Goal: Task Accomplishment & Management: Use online tool/utility

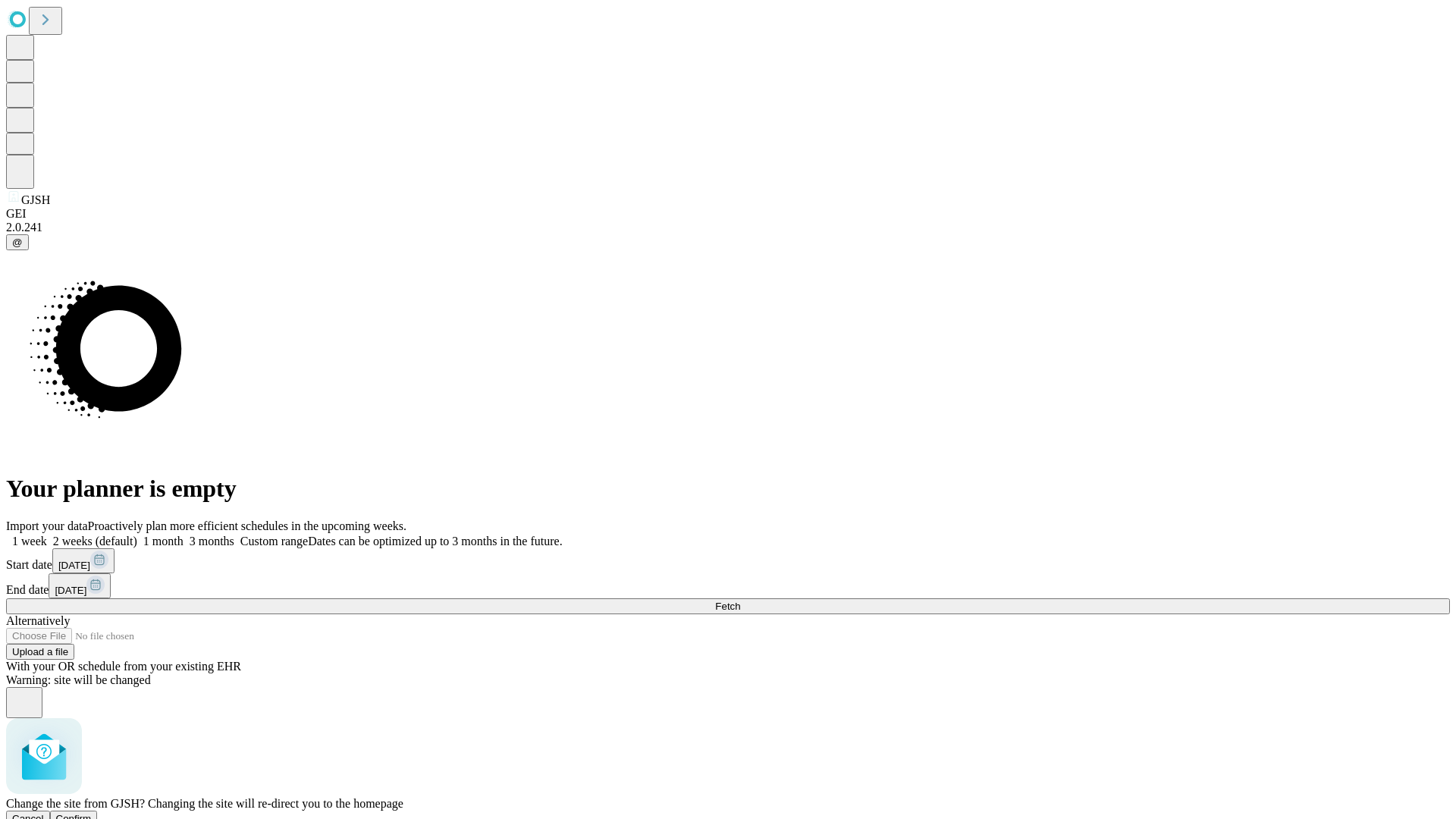
click at [92, 813] on span "Confirm" at bounding box center [74, 818] width 36 height 11
click at [47, 534] on label "1 week" at bounding box center [26, 540] width 41 height 13
click at [740, 601] on span "Fetch" at bounding box center [727, 606] width 25 height 11
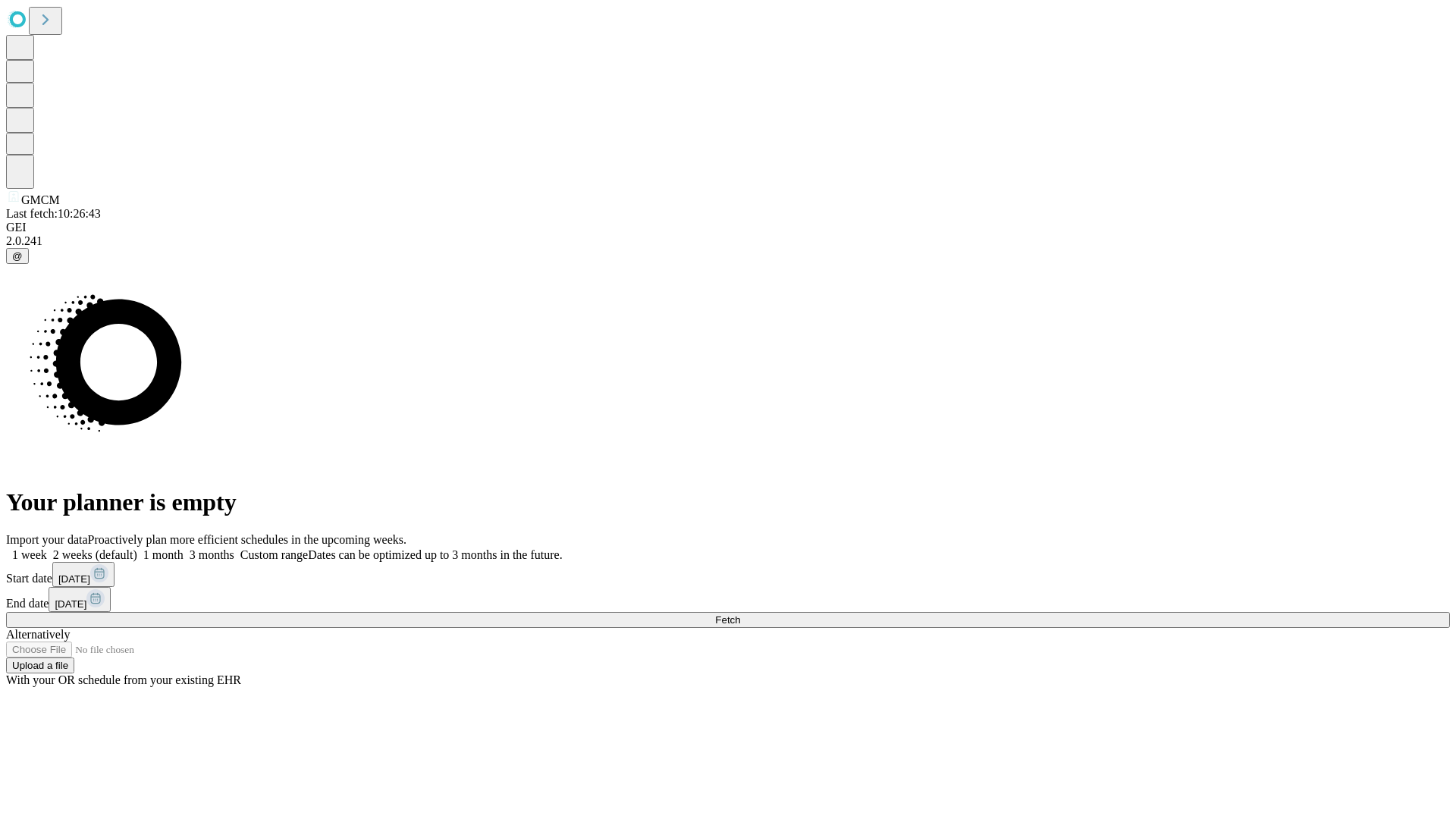
click at [47, 548] on label "1 week" at bounding box center [26, 554] width 41 height 13
click at [740, 614] on span "Fetch" at bounding box center [727, 619] width 25 height 11
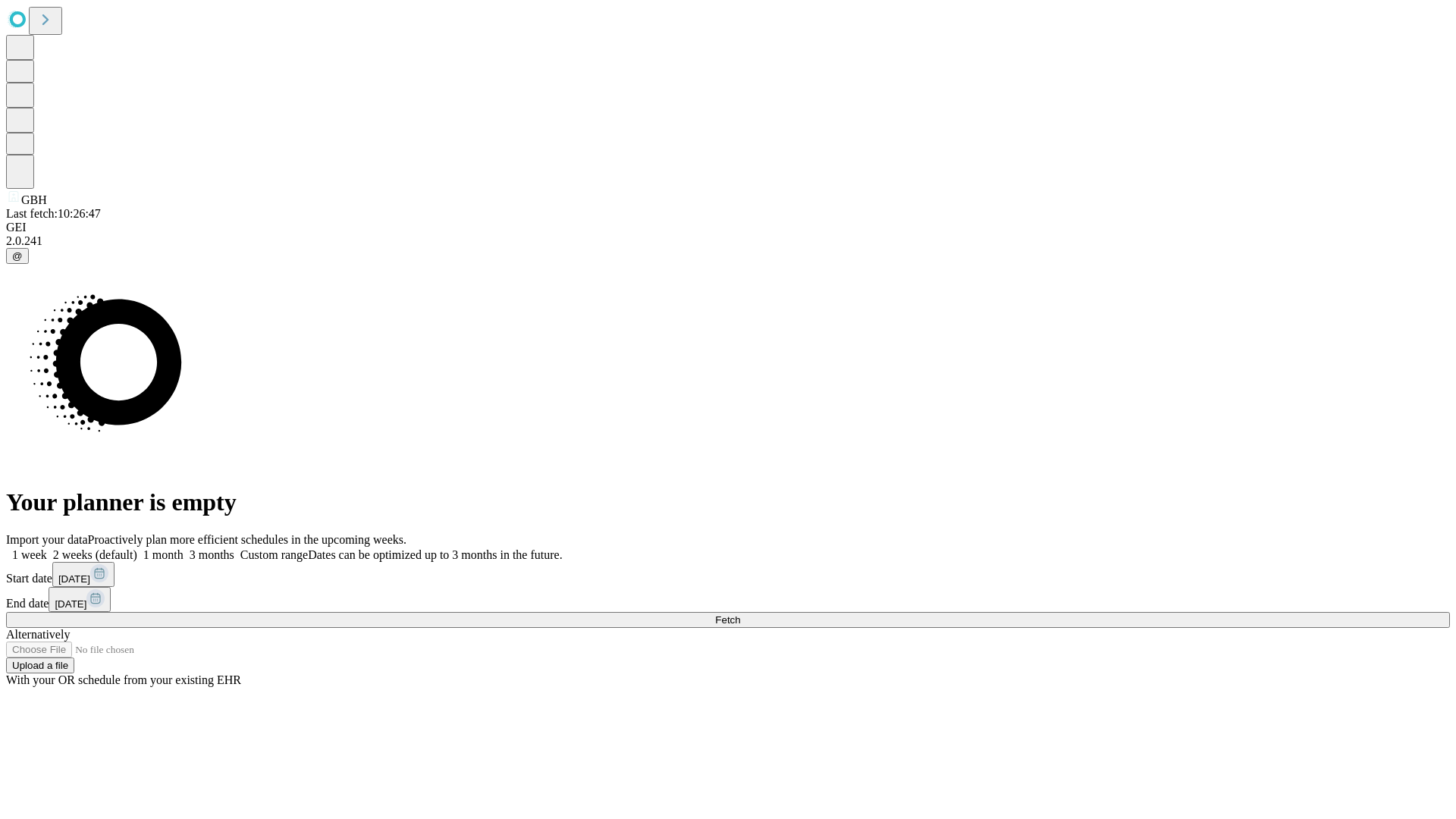
click at [47, 548] on label "1 week" at bounding box center [26, 554] width 41 height 13
click at [740, 614] on span "Fetch" at bounding box center [727, 619] width 25 height 11
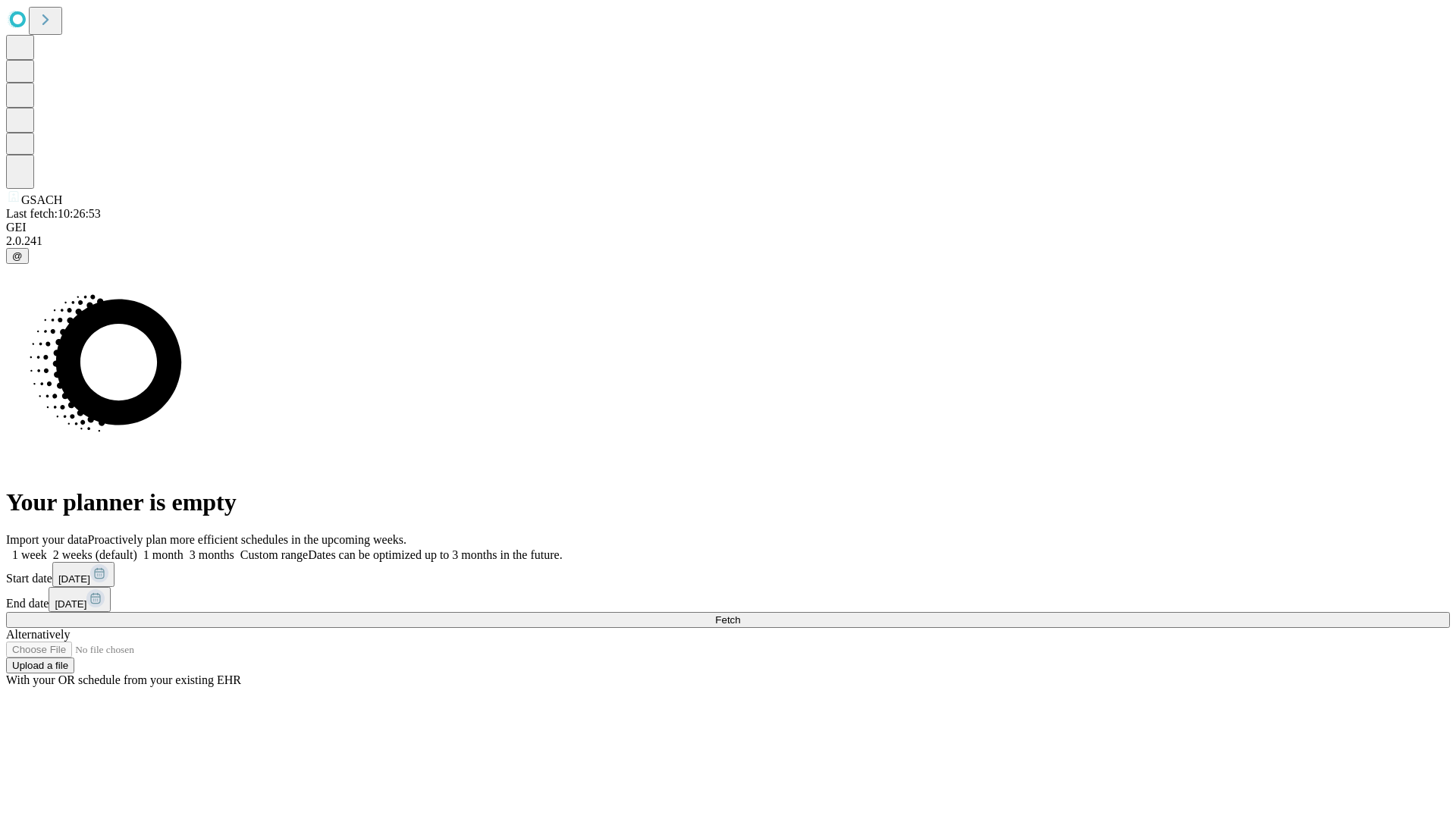
click at [47, 548] on label "1 week" at bounding box center [26, 554] width 41 height 13
click at [740, 614] on span "Fetch" at bounding box center [727, 619] width 25 height 11
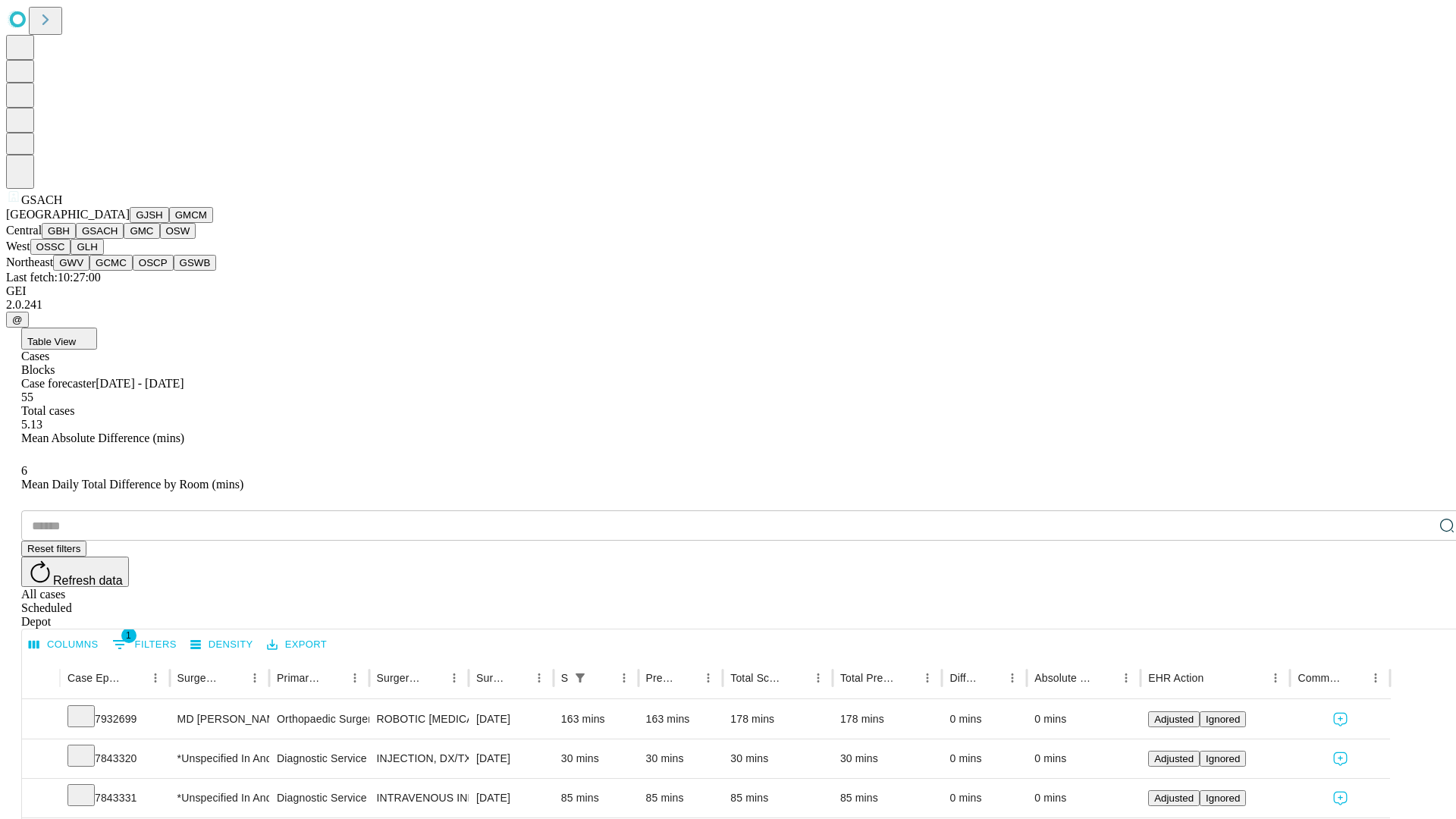
click at [124, 239] on button "GMC" at bounding box center [142, 230] width 36 height 16
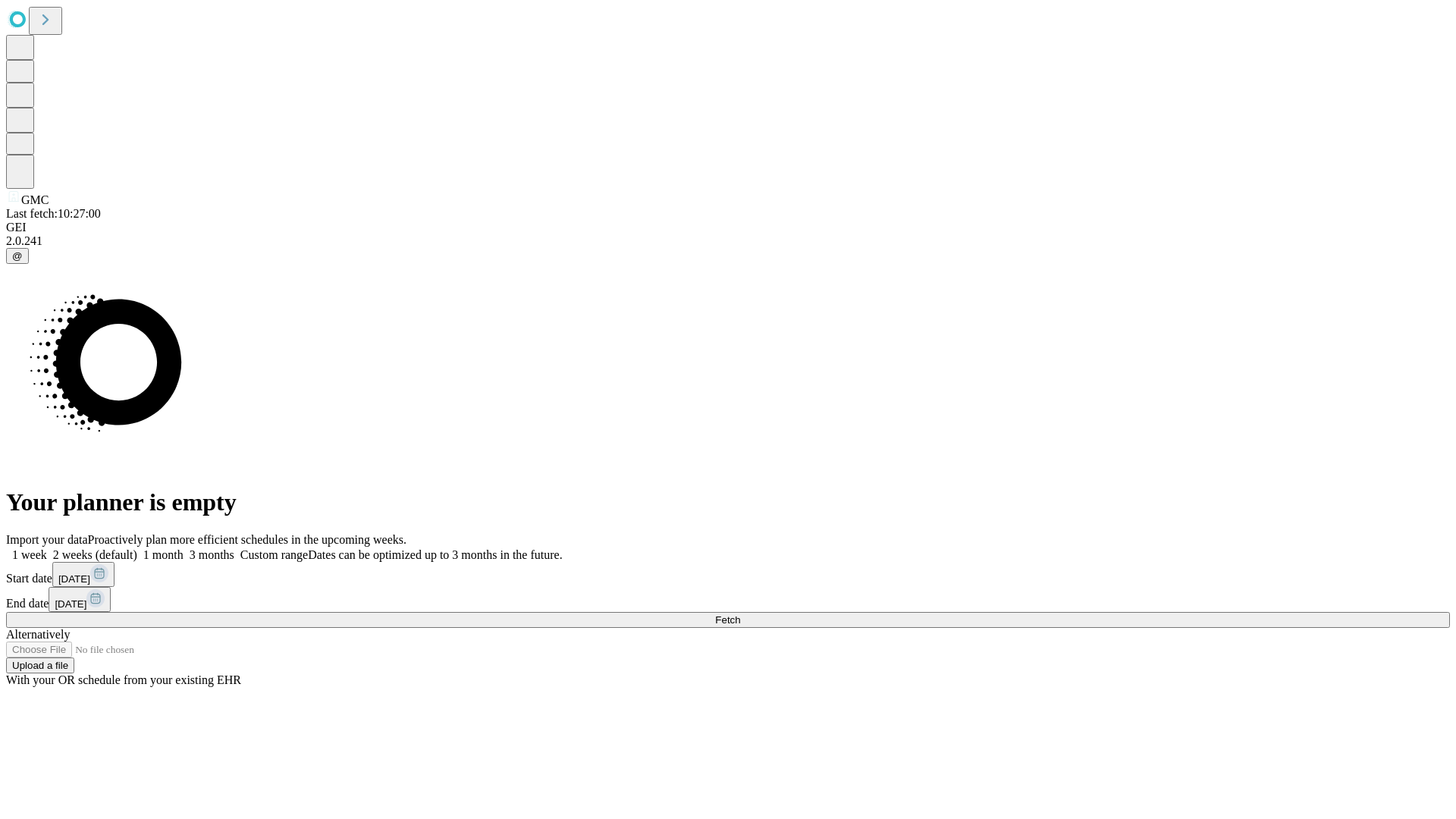
click at [47, 548] on label "1 week" at bounding box center [26, 554] width 41 height 13
click at [740, 614] on span "Fetch" at bounding box center [727, 619] width 25 height 11
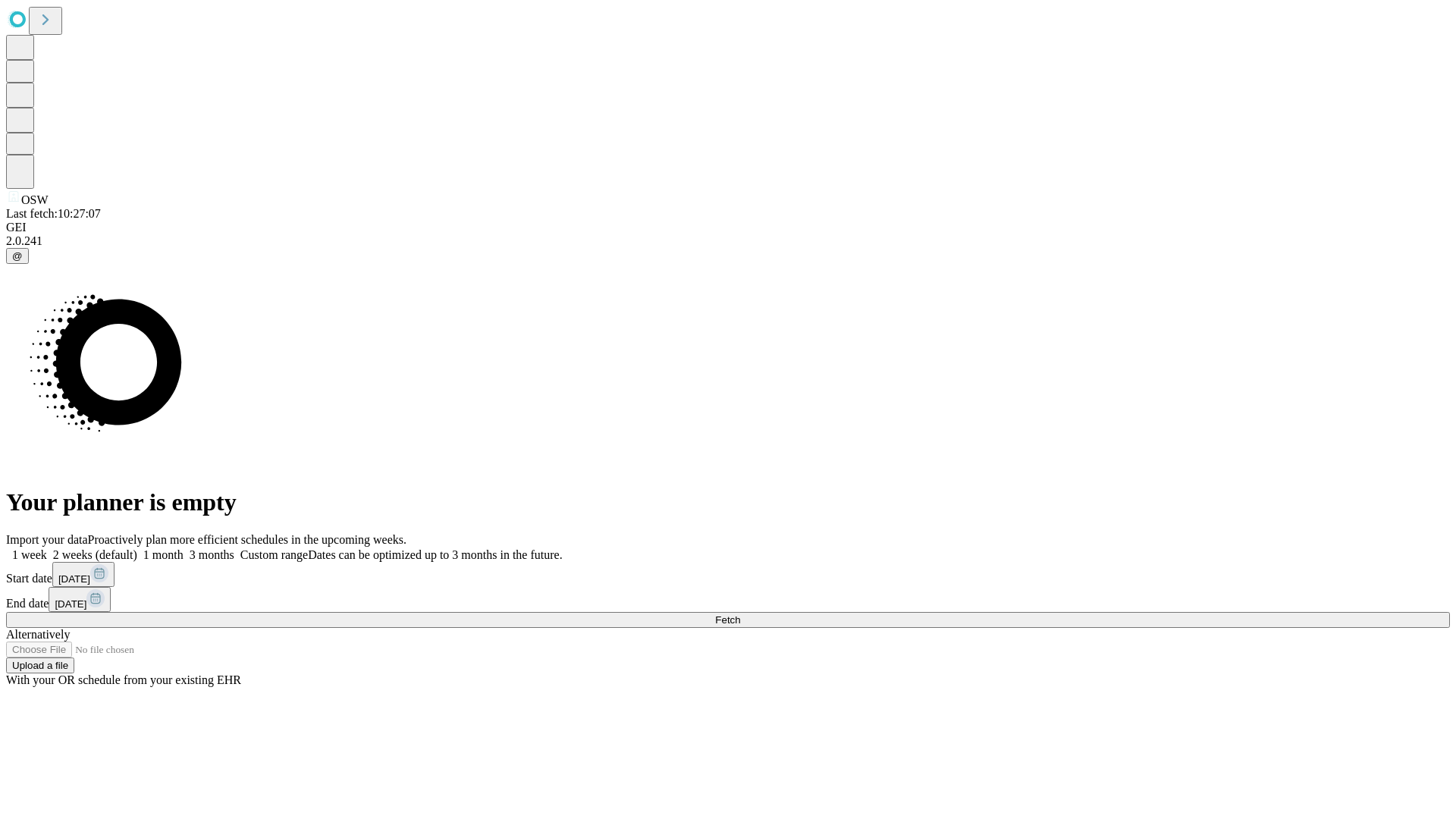
click at [47, 548] on label "1 week" at bounding box center [26, 554] width 41 height 13
click at [740, 614] on span "Fetch" at bounding box center [727, 619] width 25 height 11
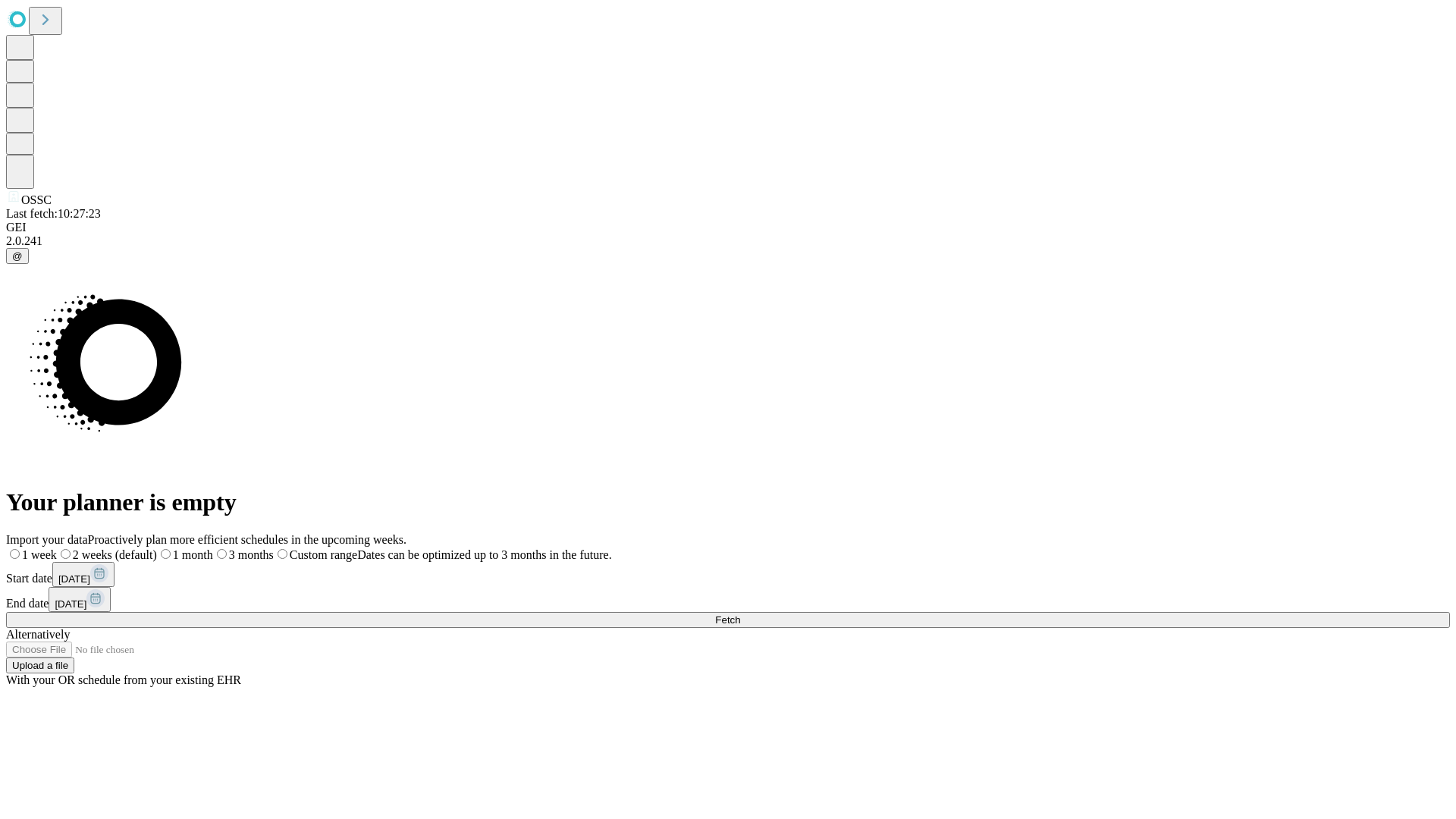
click at [57, 548] on label "1 week" at bounding box center [31, 554] width 51 height 13
click at [740, 614] on span "Fetch" at bounding box center [727, 619] width 25 height 11
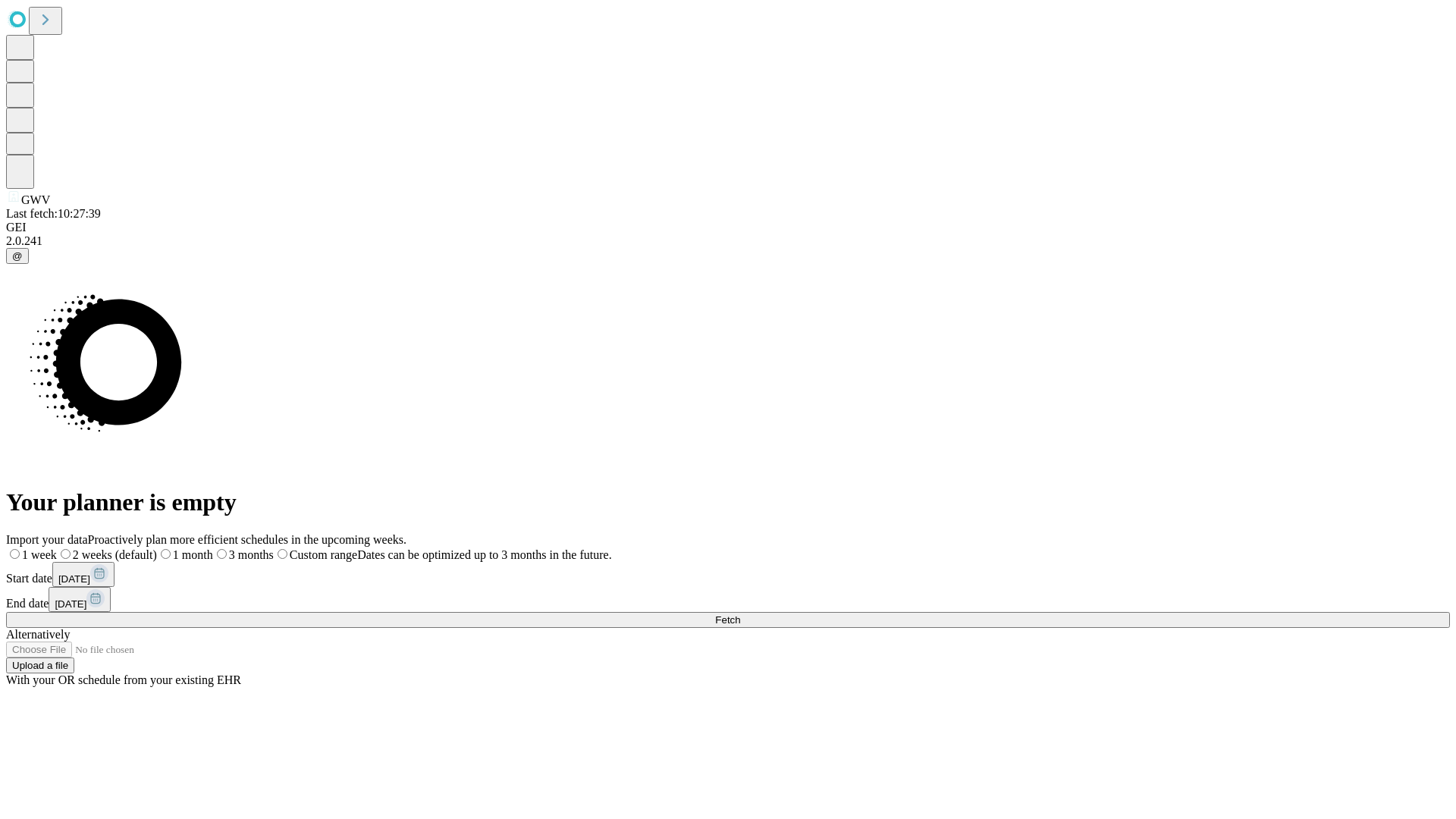
click at [740, 614] on span "Fetch" at bounding box center [727, 619] width 25 height 11
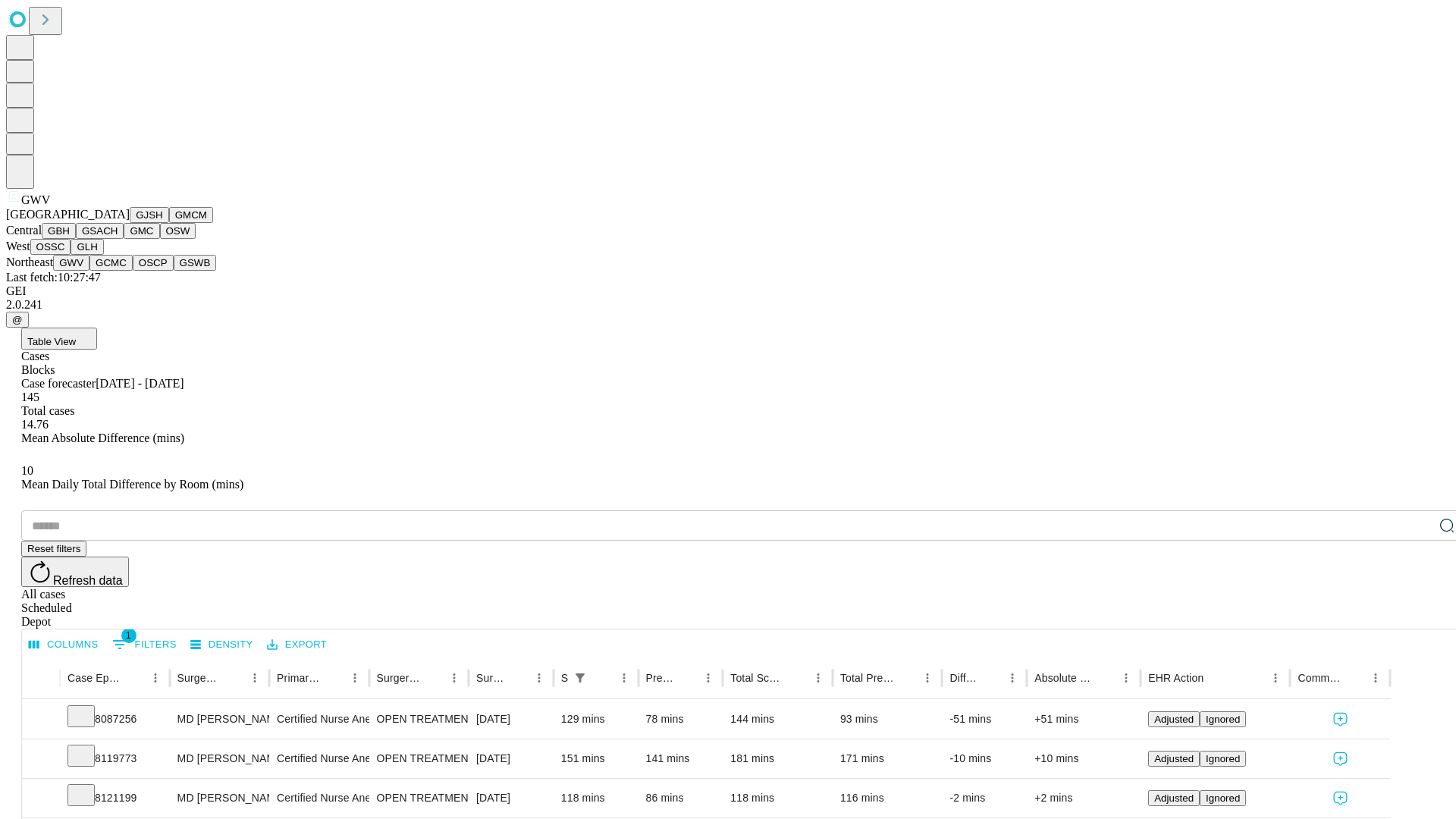
click at [117, 271] on button "GCMC" at bounding box center [110, 263] width 43 height 16
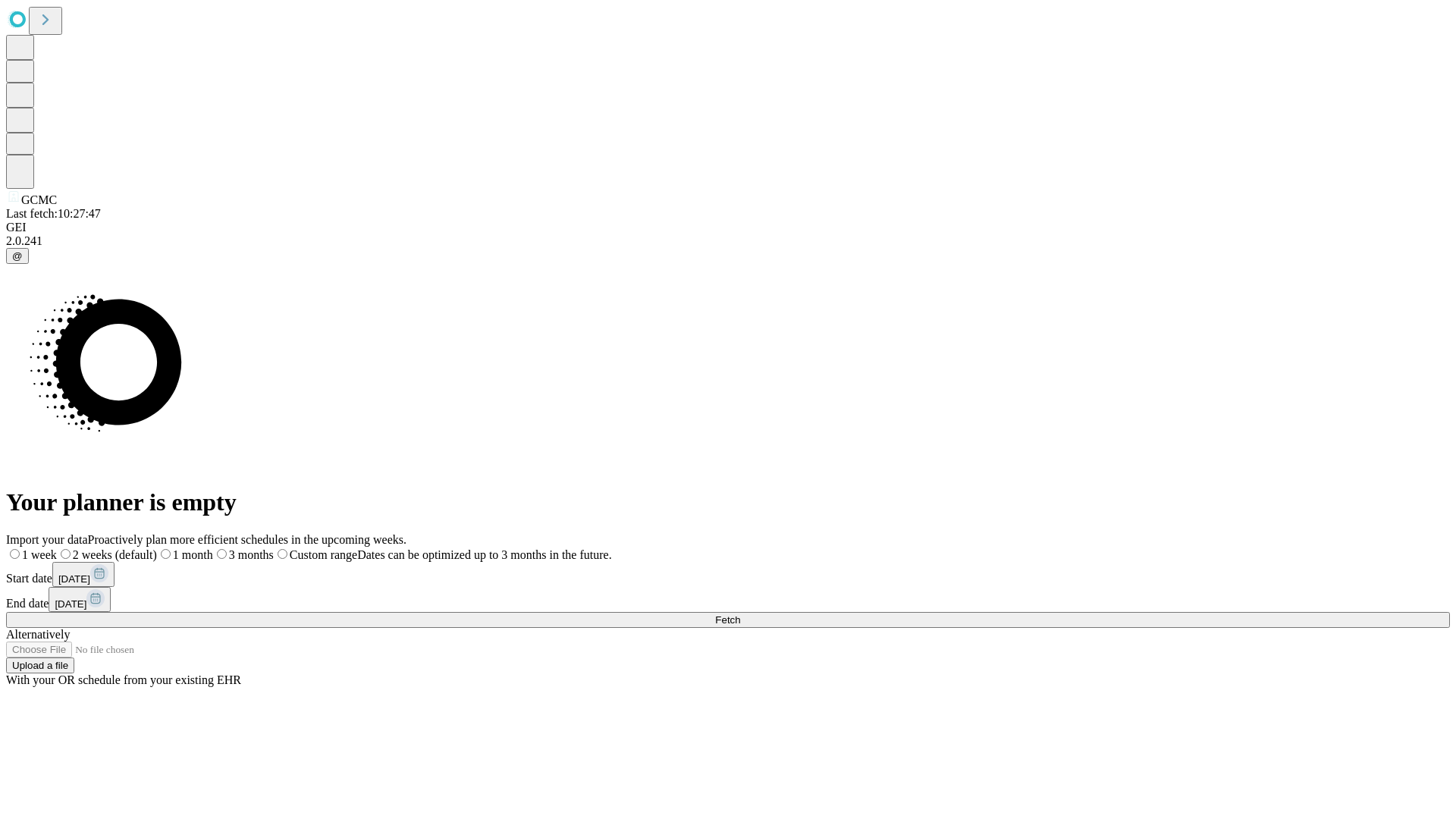
click at [57, 548] on label "1 week" at bounding box center [31, 554] width 51 height 13
click at [740, 614] on span "Fetch" at bounding box center [727, 619] width 25 height 11
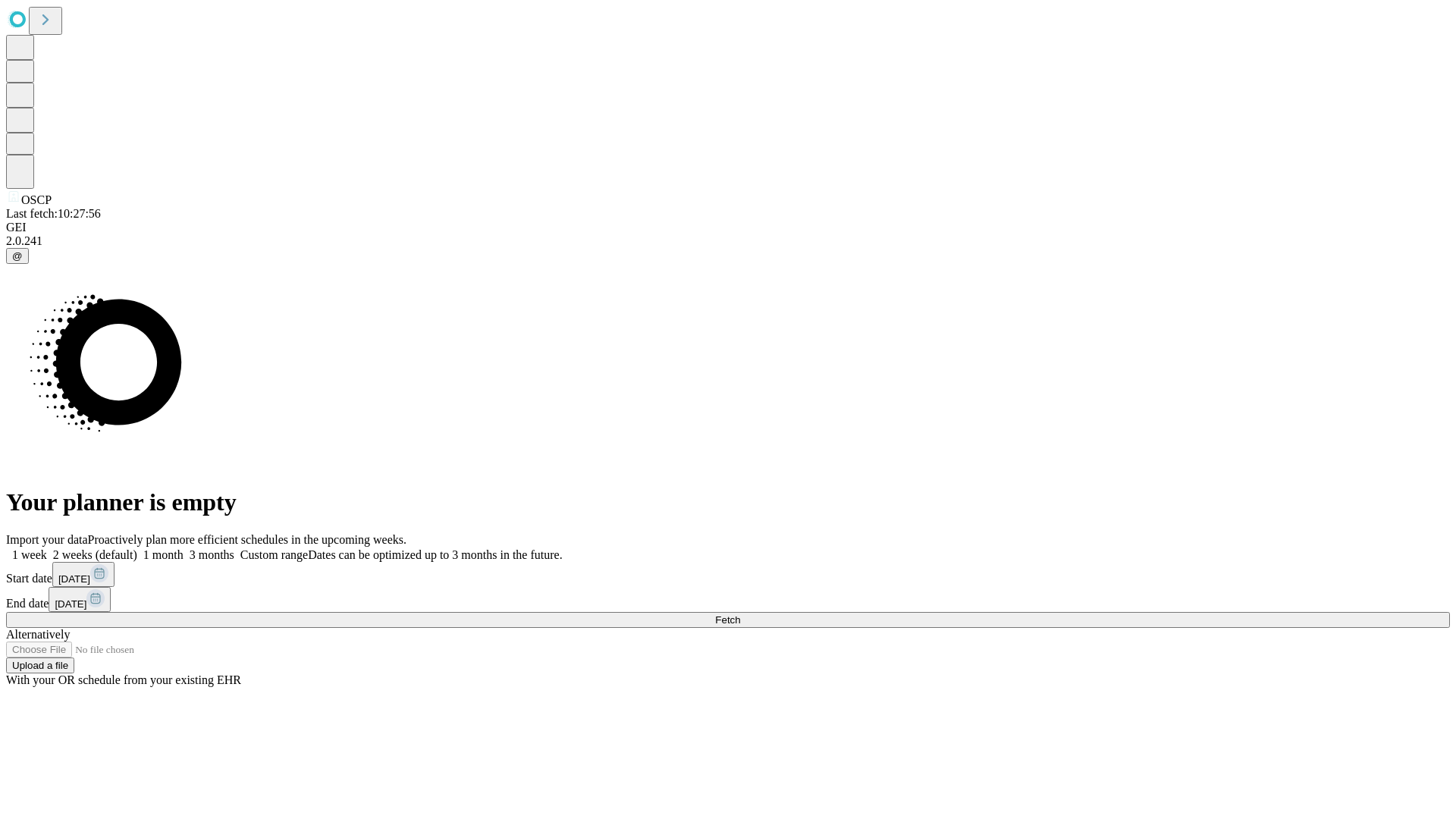
click at [47, 548] on label "1 week" at bounding box center [26, 554] width 41 height 13
click at [740, 614] on span "Fetch" at bounding box center [727, 619] width 25 height 11
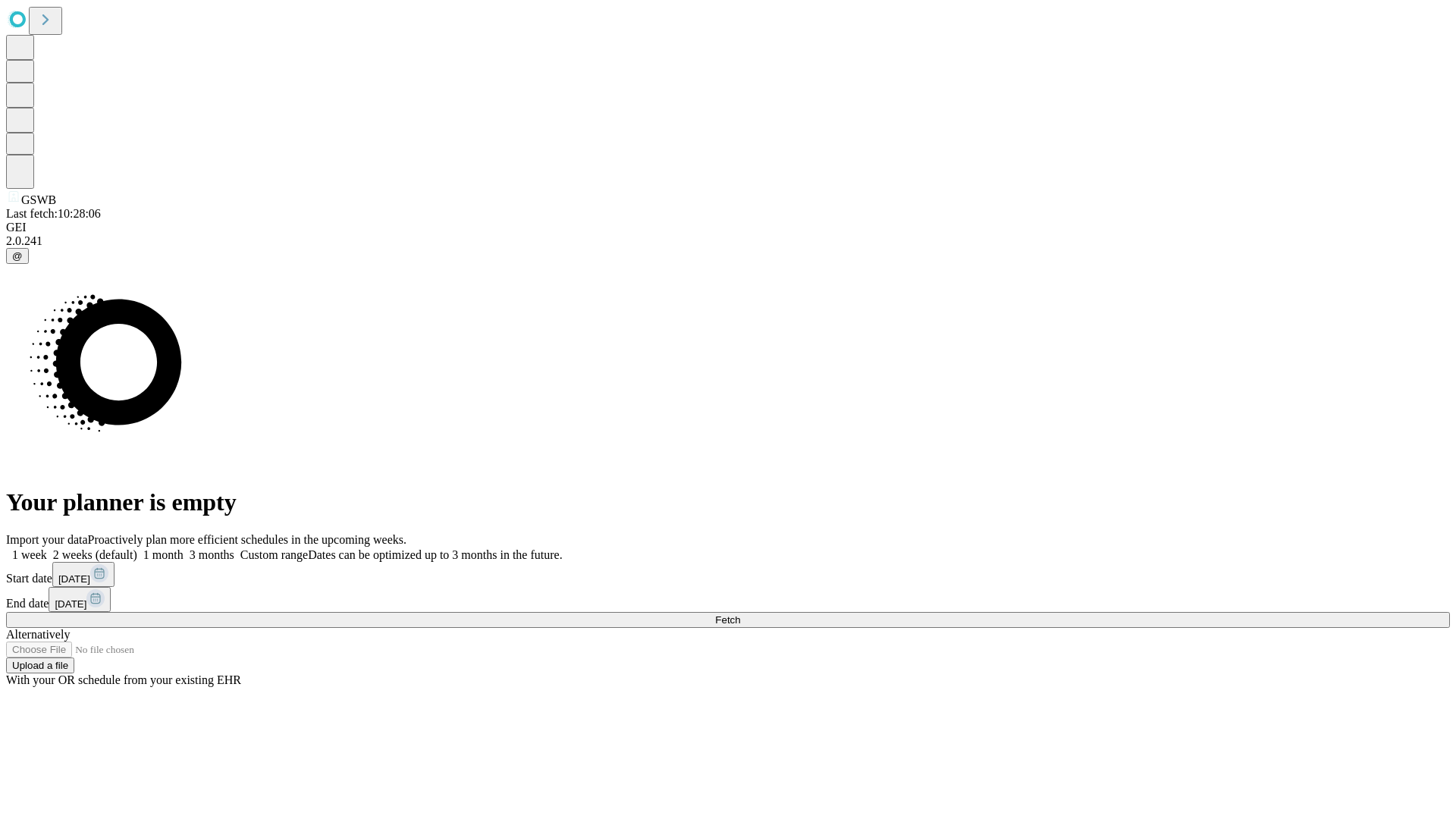
click at [740, 614] on span "Fetch" at bounding box center [727, 619] width 25 height 11
